Goal: Information Seeking & Learning: Learn about a topic

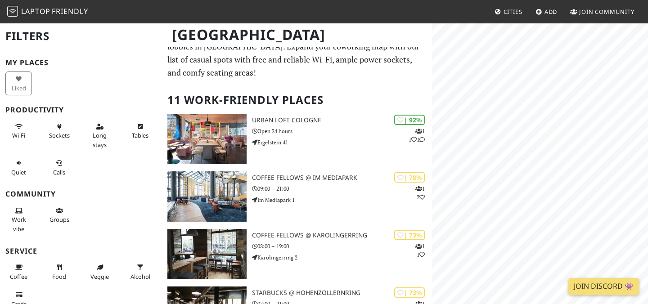
scroll to position [27, 0]
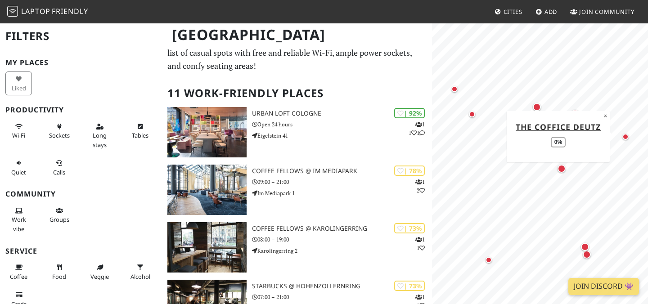
click at [625, 136] on div "Map marker" at bounding box center [625, 137] width 6 height 6
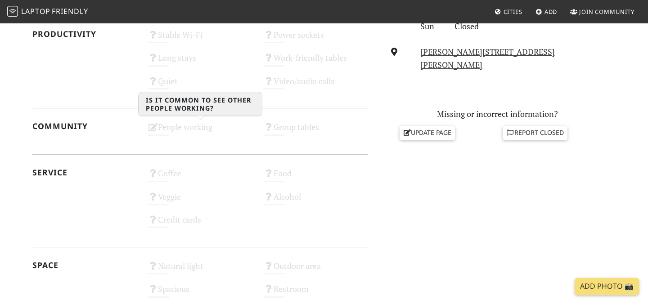
scroll to position [346, 0]
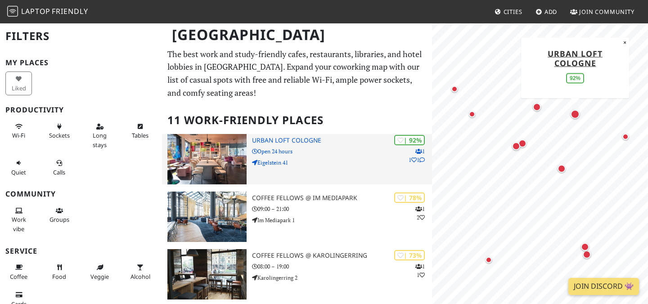
click at [287, 139] on h3 "URBAN LOFT Cologne" at bounding box center [342, 141] width 180 height 8
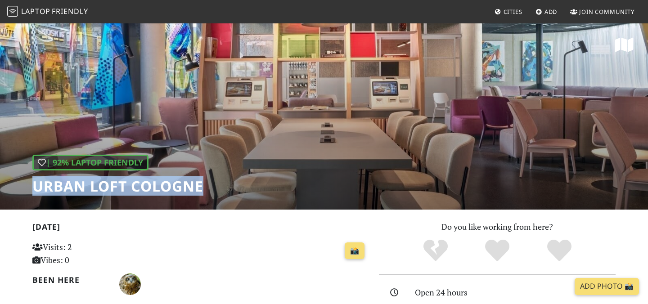
drag, startPoint x: 216, startPoint y: 186, endPoint x: 34, endPoint y: 186, distance: 182.7
click at [34, 186] on div "| 92% Laptop Friendly URBAN LOFT Cologne" at bounding box center [324, 116] width 648 height 187
copy h1 "URBAN LOFT Cologne"
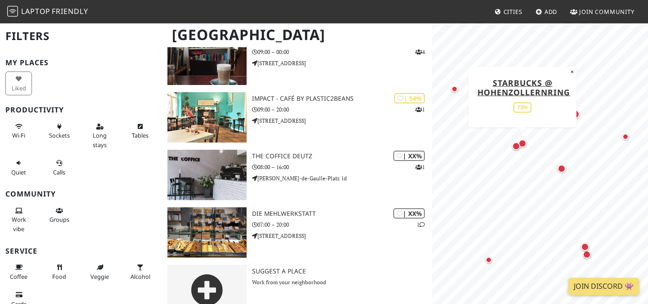
scroll to position [505, 0]
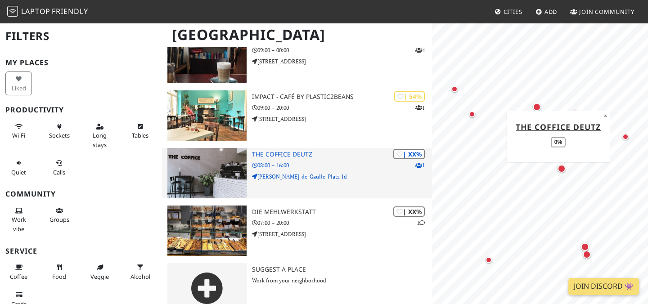
click at [266, 163] on p "08:00 – 16:00" at bounding box center [342, 165] width 180 height 9
click at [281, 153] on h3 "THE COFFICE DEUTZ" at bounding box center [342, 155] width 180 height 8
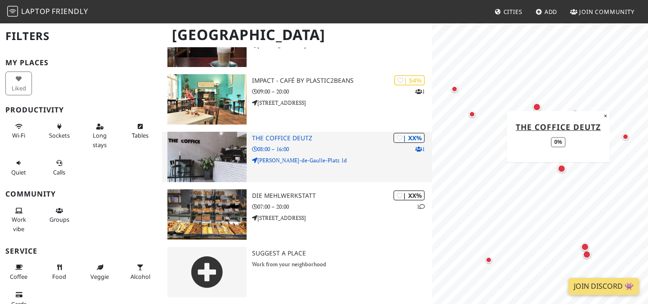
click at [288, 141] on h3 "THE COFFICE DEUTZ" at bounding box center [342, 139] width 180 height 8
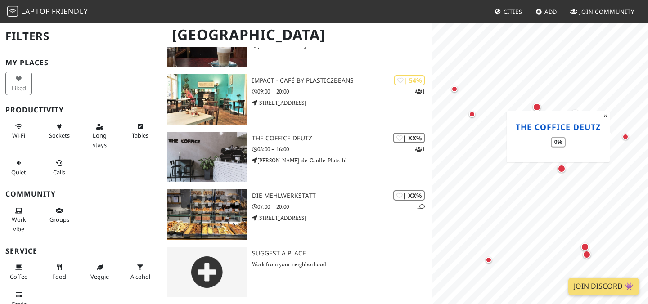
click at [544, 126] on link "THE COFFICE DEUTZ" at bounding box center [558, 126] width 85 height 11
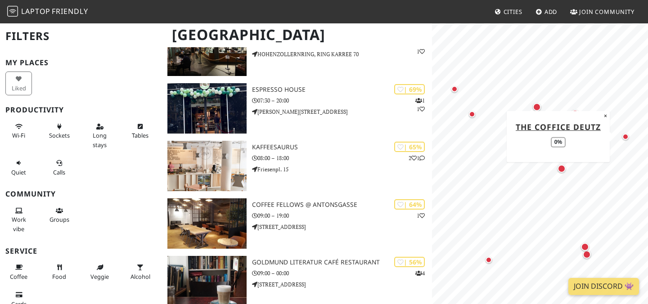
scroll to position [4, 0]
